Goal: Find specific page/section: Find specific page/section

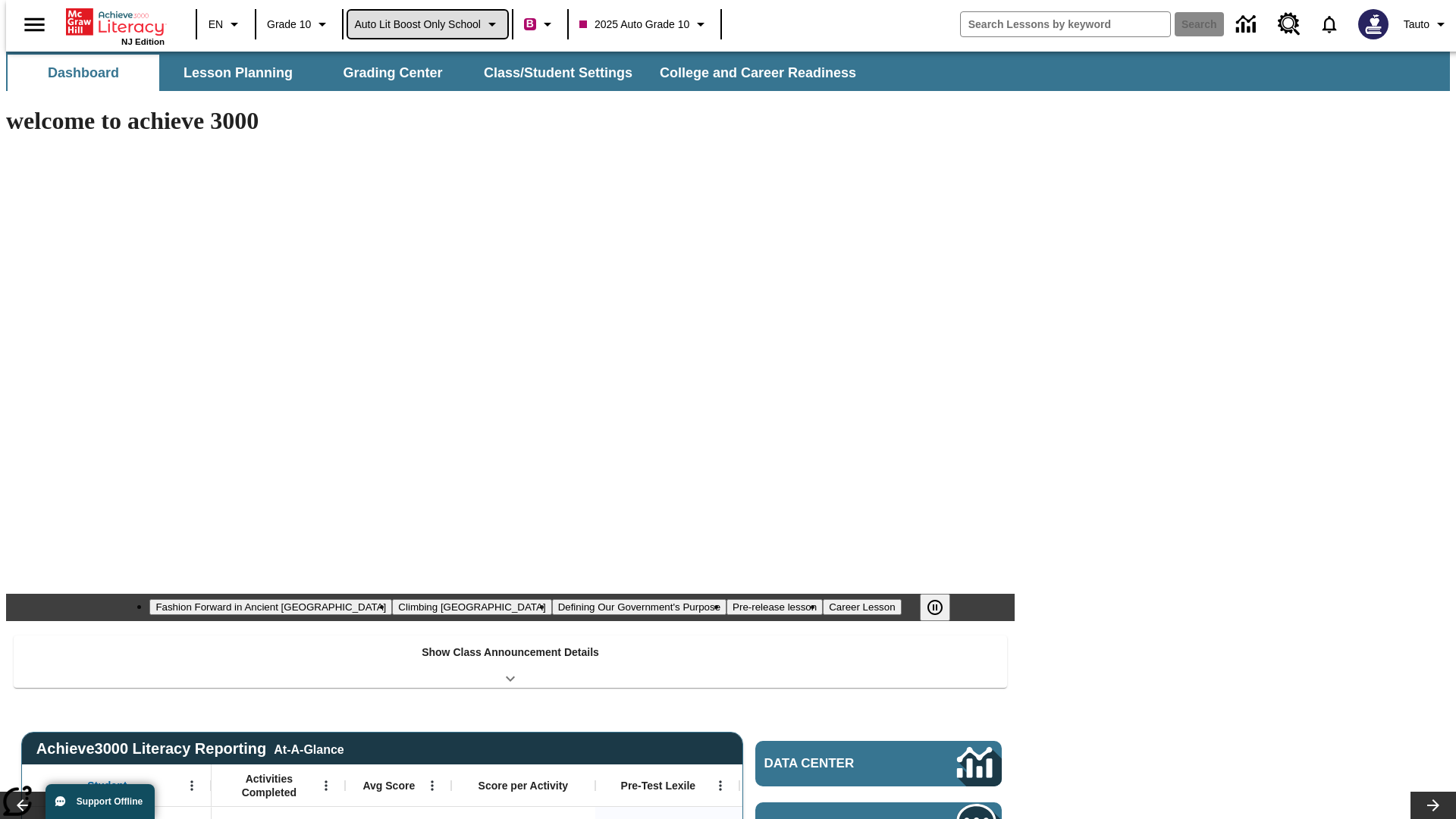
click at [427, 25] on span "Auto Lit Boost only School" at bounding box center [417, 25] width 126 height 16
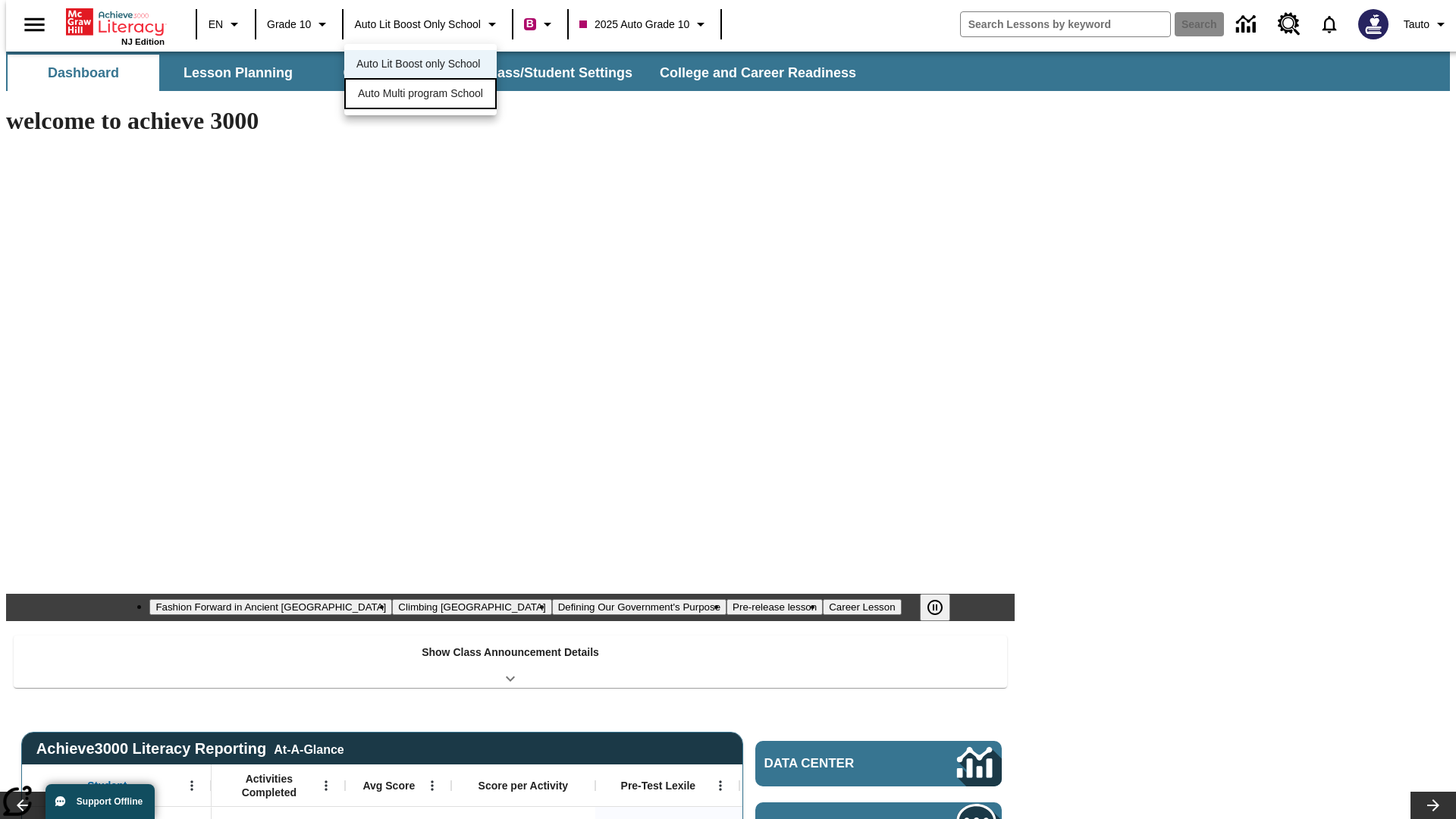
click at [425, 95] on span "Auto Multi program School" at bounding box center [420, 94] width 126 height 16
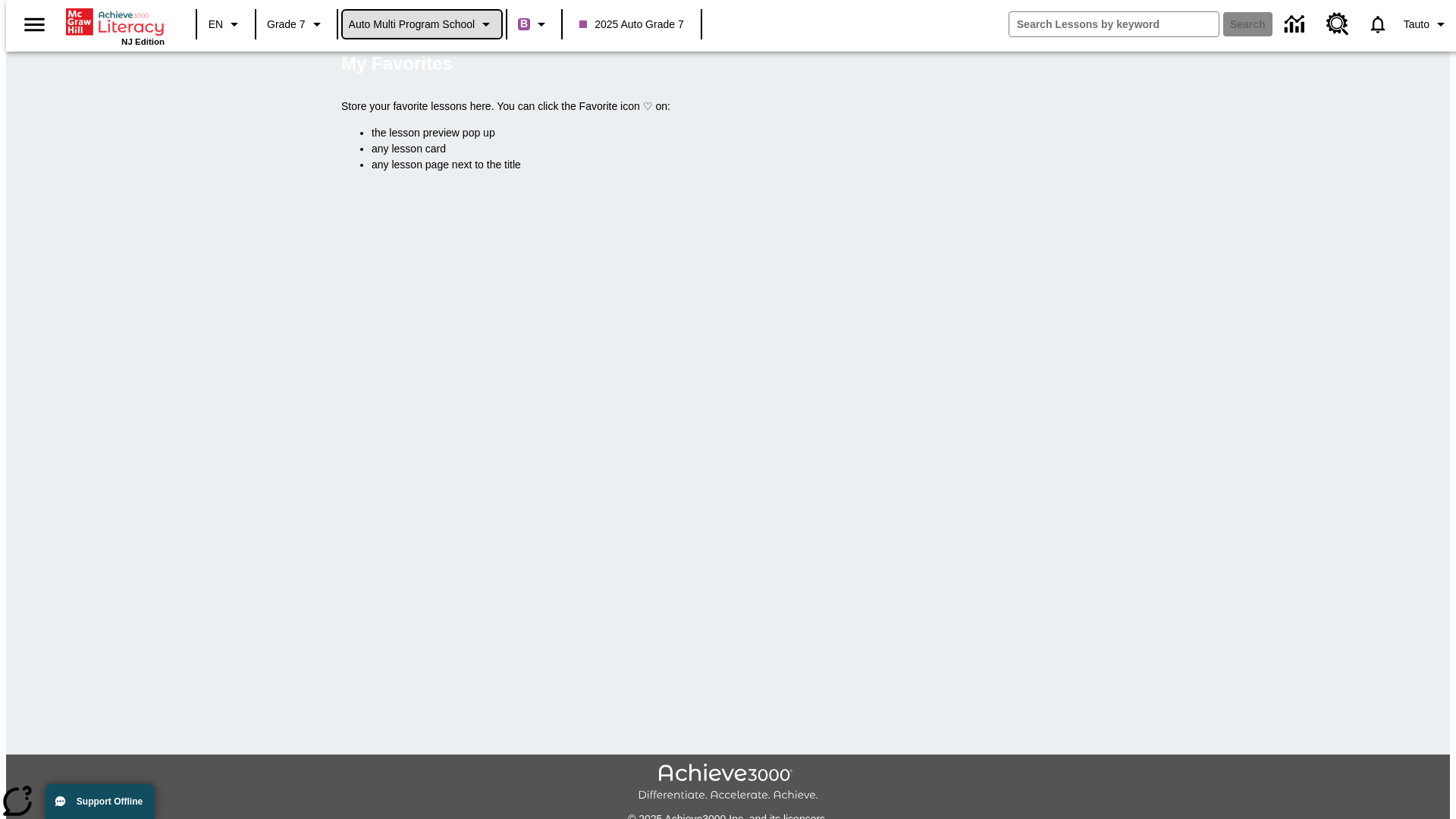
click at [422, 25] on span "Auto Multi program School" at bounding box center [411, 25] width 126 height 16
click at [417, 66] on span "Auto Lit Boost only School" at bounding box center [412, 65] width 124 height 16
